Goal: Navigation & Orientation: Find specific page/section

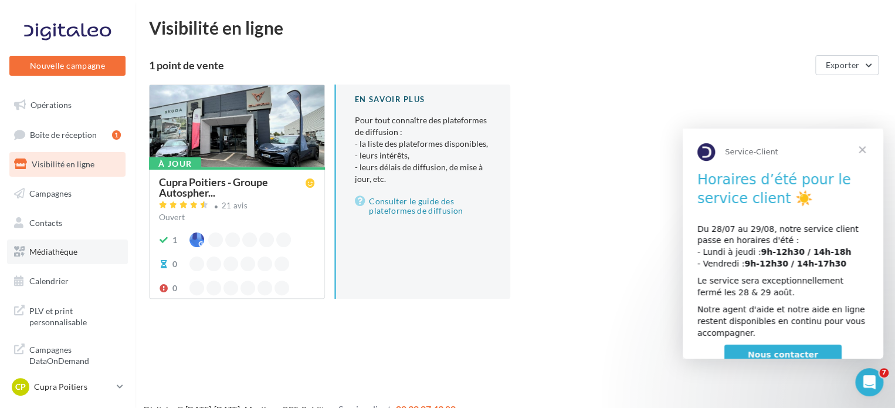
click at [70, 250] on span "Médiathèque" at bounding box center [53, 251] width 48 height 10
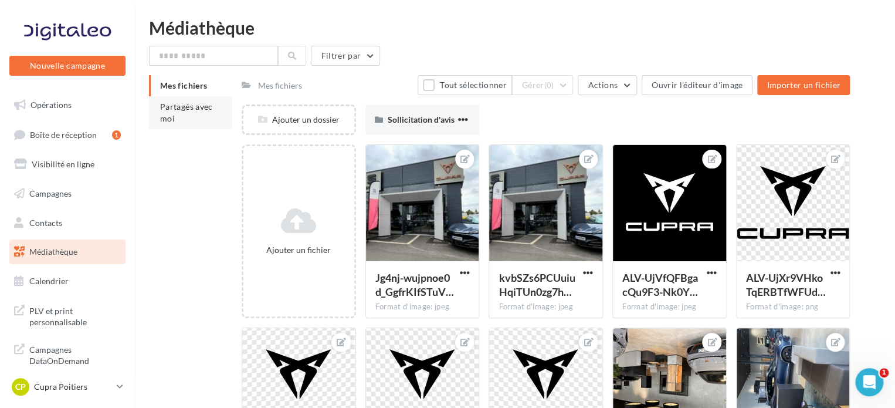
click at [205, 115] on li "Partagés avec moi" at bounding box center [190, 112] width 83 height 33
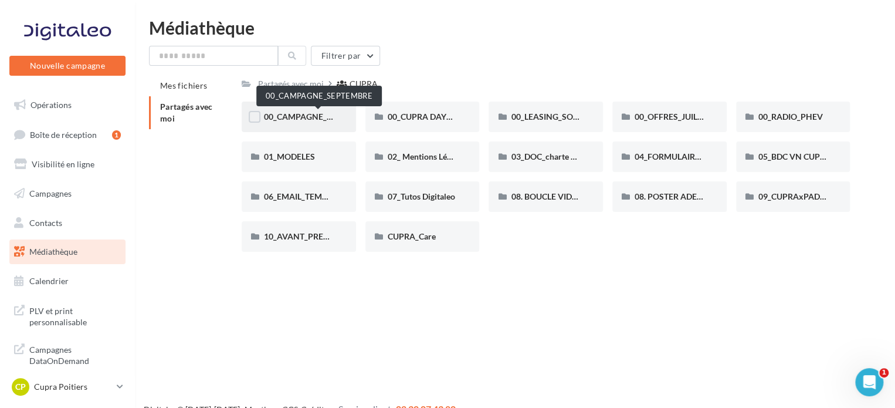
click at [304, 114] on span "00_CAMPAGNE_SEPTEMBRE" at bounding box center [319, 116] width 110 height 10
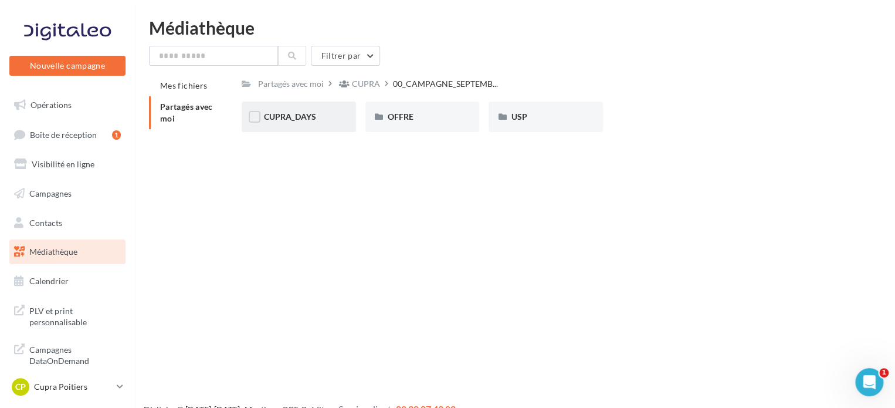
click at [317, 121] on div "CUPRA_DAYS" at bounding box center [299, 117] width 70 height 12
